Goal: Navigation & Orientation: Find specific page/section

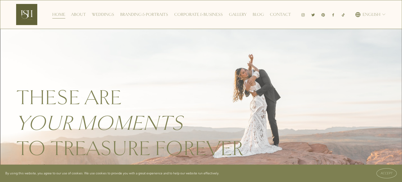
click at [79, 16] on link "About" at bounding box center [78, 14] width 15 height 8
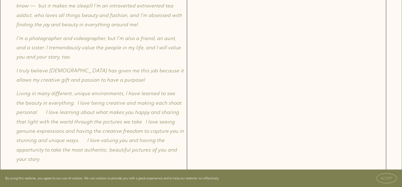
scroll to position [581, 0]
